Goal: Transaction & Acquisition: Purchase product/service

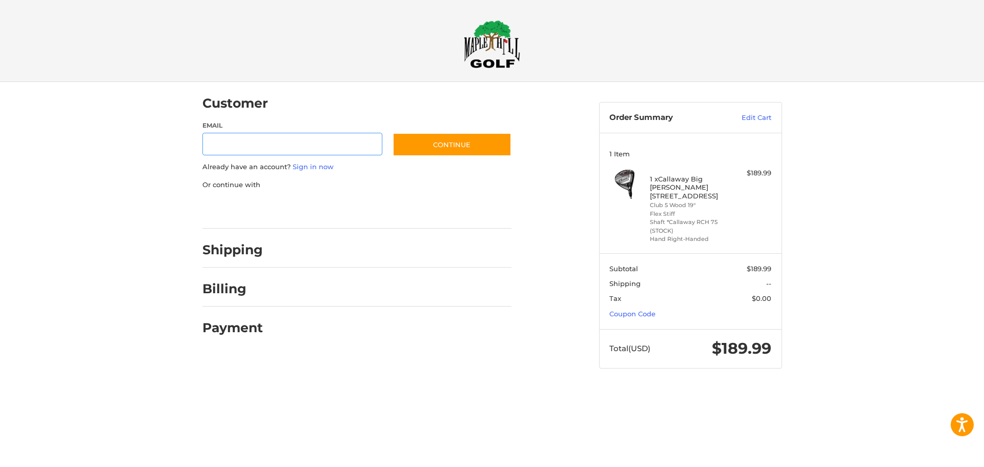
click at [250, 152] on input "Email" at bounding box center [292, 144] width 180 height 23
type input "**********"
drag, startPoint x: 426, startPoint y: 148, endPoint x: 369, endPoint y: 170, distance: 61.0
click at [426, 147] on button "Continue" at bounding box center [451, 145] width 119 height 24
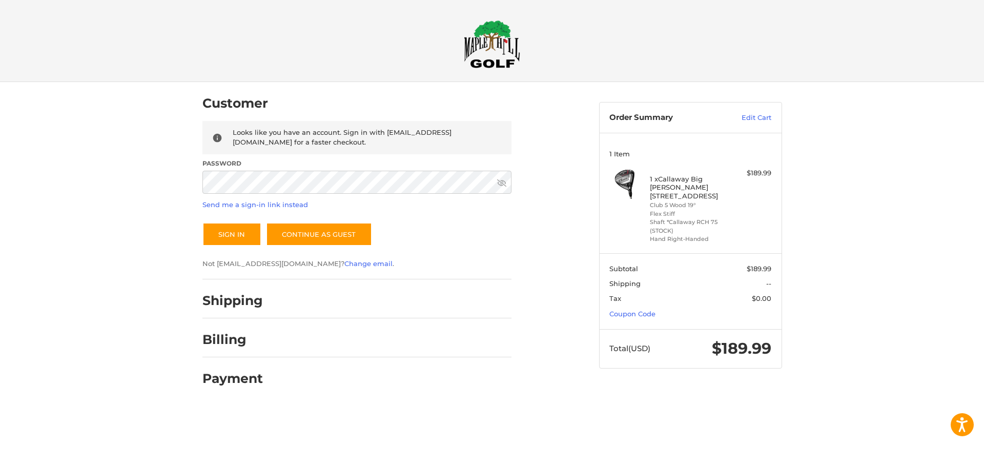
click at [225, 193] on div "Looks like you have an account. Sign in with [EMAIL_ADDRESS][DOMAIN_NAME] for a…" at bounding box center [356, 195] width 309 height 148
click at [202, 222] on button "Sign In" at bounding box center [231, 234] width 59 height 24
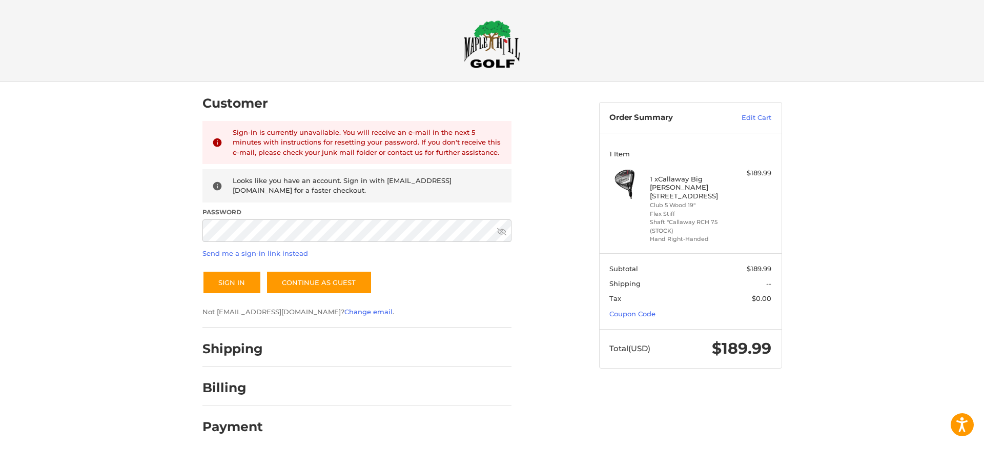
click at [503, 230] on icon at bounding box center [501, 230] width 9 height 7
click at [258, 253] on link "Send me a sign-in link instead" at bounding box center [255, 253] width 106 height 8
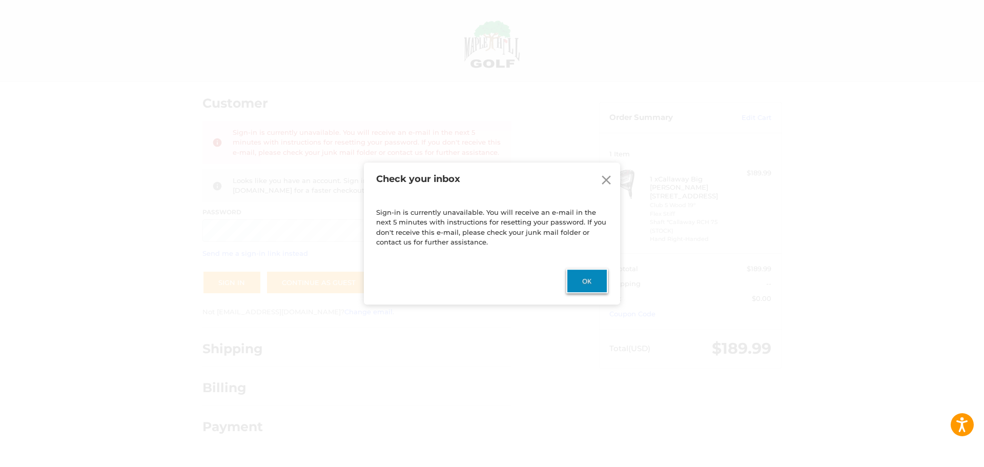
click at [578, 278] on button "Ok" at bounding box center [587, 280] width 42 height 25
